Goal: Check status: Check status

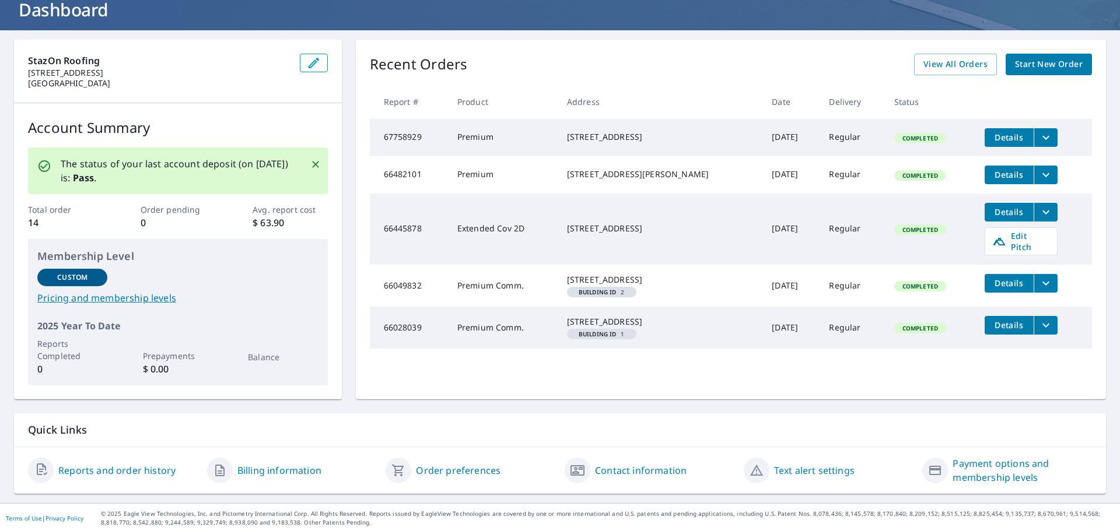
scroll to position [79, 0]
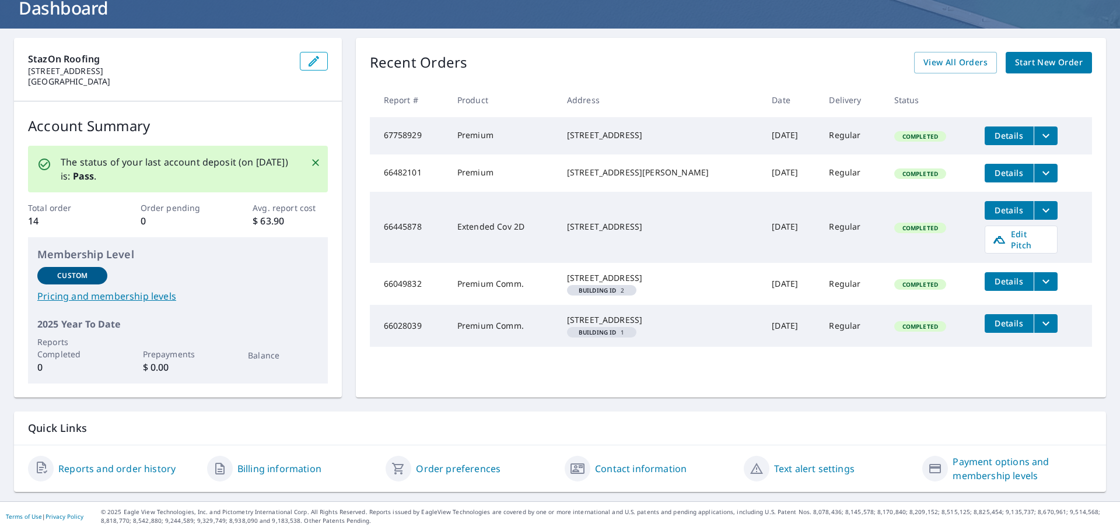
click at [118, 466] on link "Reports and order history" at bounding box center [116, 469] width 117 height 14
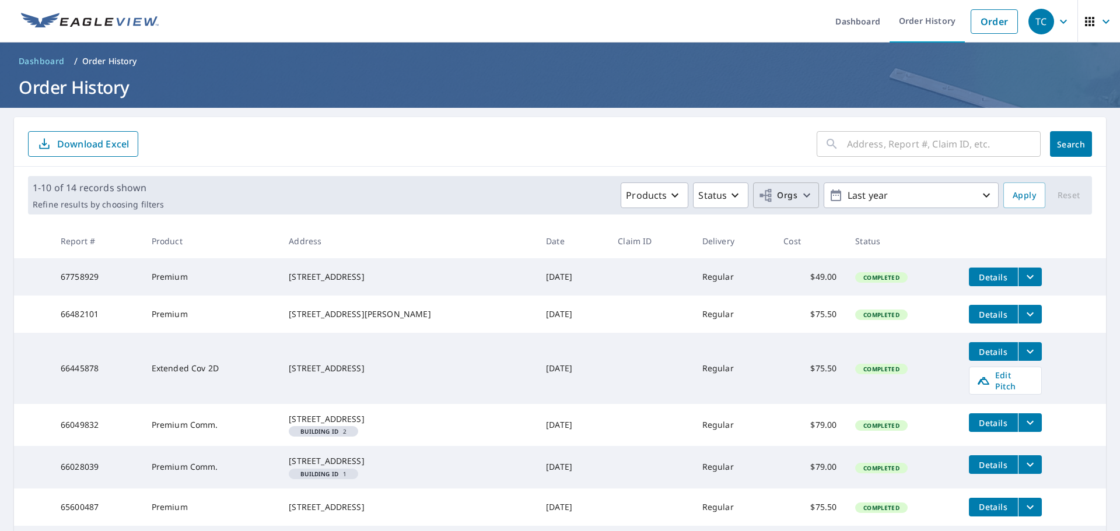
click at [803, 197] on icon "button" at bounding box center [806, 196] width 7 height 4
click at [912, 232] on th "Status" at bounding box center [902, 241] width 113 height 34
click at [781, 201] on span "Orgs" at bounding box center [777, 195] width 39 height 15
click at [580, 261] on label "StazOn Roofing, Inc." at bounding box center [608, 262] width 92 height 14
click at [557, 261] on input "StazOn Roofing, Inc." at bounding box center [550, 262] width 14 height 14
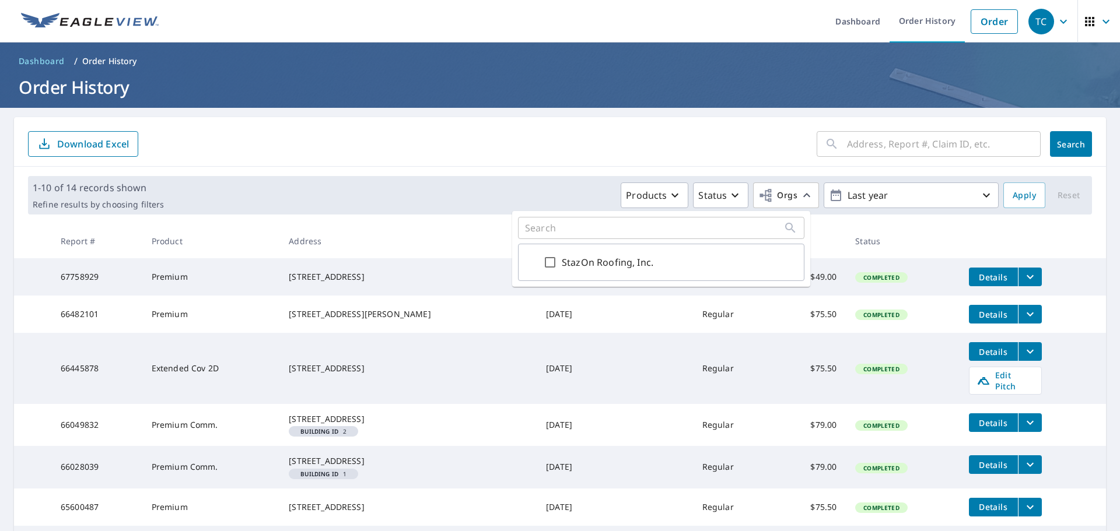
checkbox input "true"
click at [1016, 199] on span "Apply" at bounding box center [1023, 195] width 23 height 15
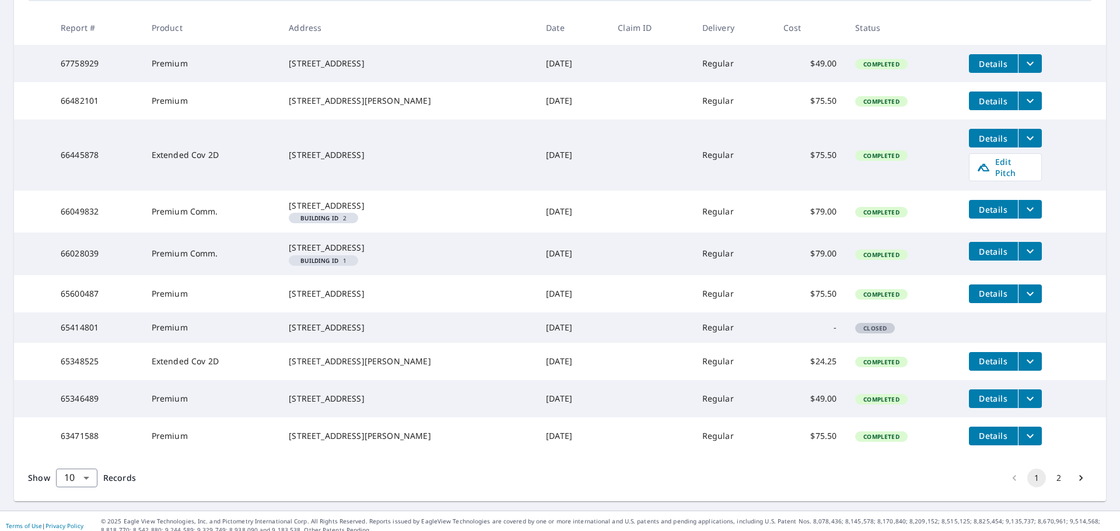
scroll to position [278, 0]
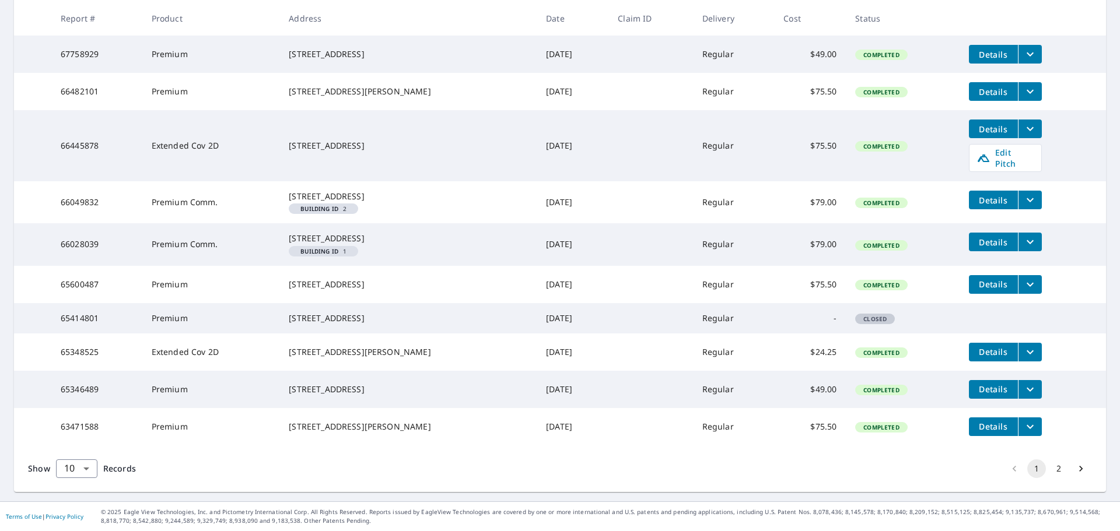
click at [1050, 468] on button "2" at bounding box center [1058, 468] width 19 height 19
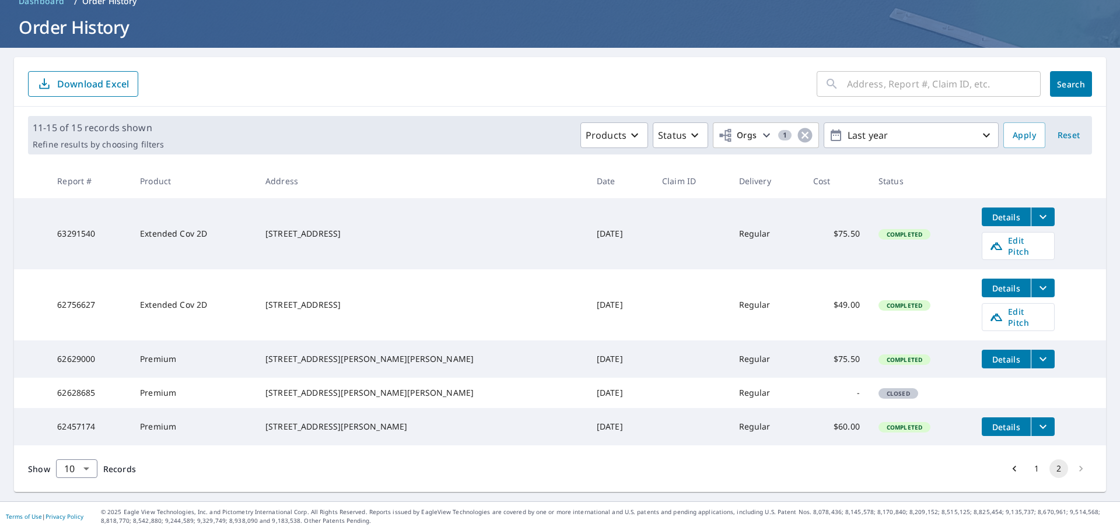
scroll to position [65, 0]
click at [1030, 468] on button "1" at bounding box center [1036, 468] width 19 height 19
